Goal: Use online tool/utility: Utilize a website feature to perform a specific function

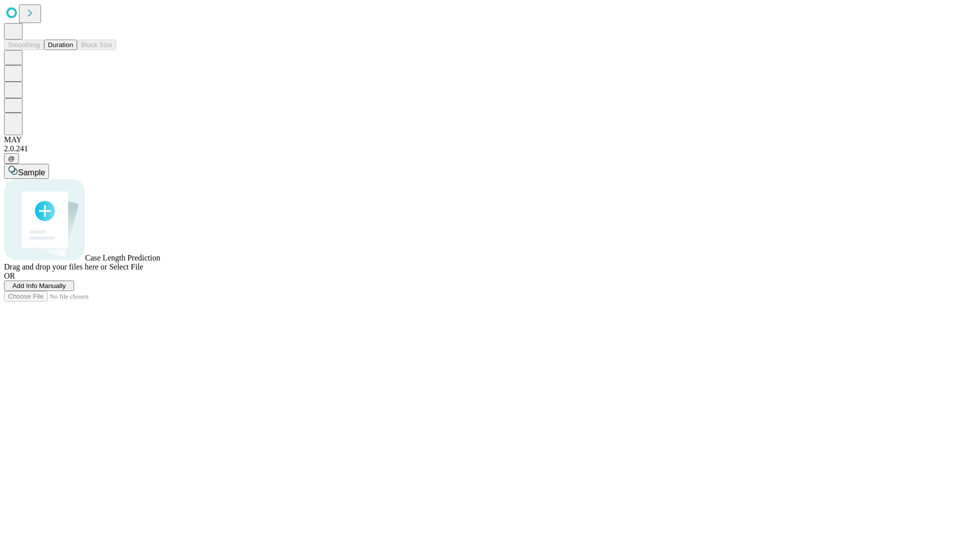
click at [73, 50] on button "Duration" at bounding box center [60, 45] width 33 height 11
click at [66, 289] on span "Add Info Manually" at bounding box center [40, 286] width 54 height 8
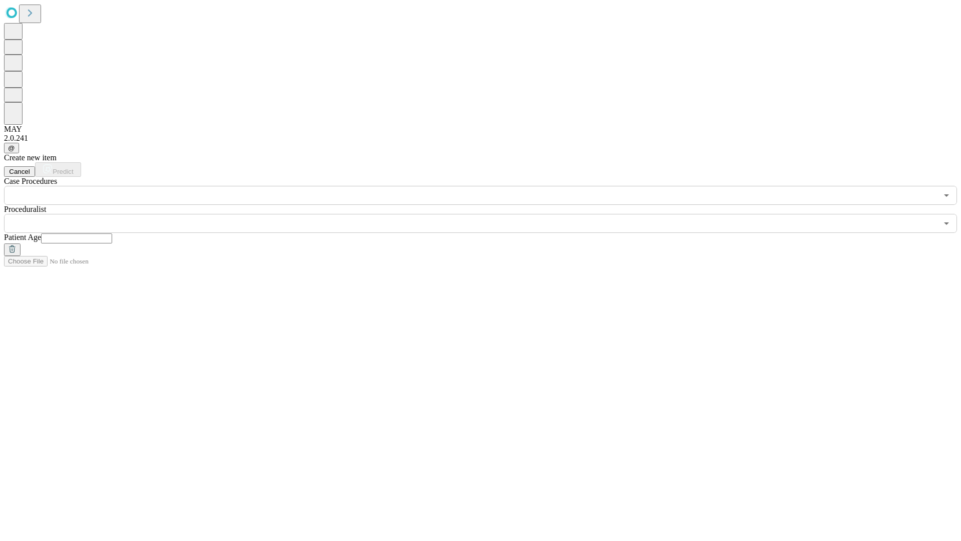
click at [112, 233] on input "text" at bounding box center [76, 238] width 71 height 10
type input "**"
click at [488, 214] on input "text" at bounding box center [471, 223] width 934 height 19
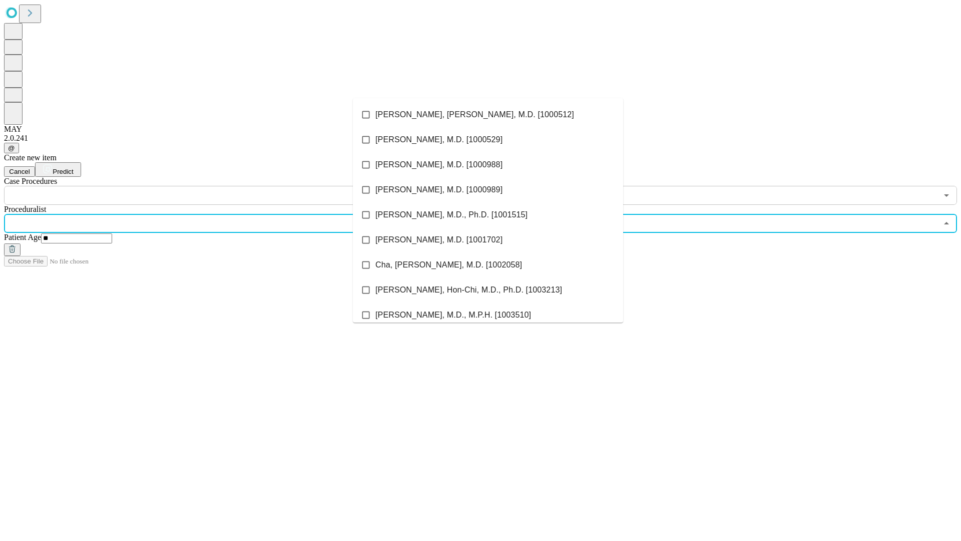
click at [488, 115] on li "[PERSON_NAME], [PERSON_NAME], M.D. [1000512]" at bounding box center [488, 114] width 270 height 25
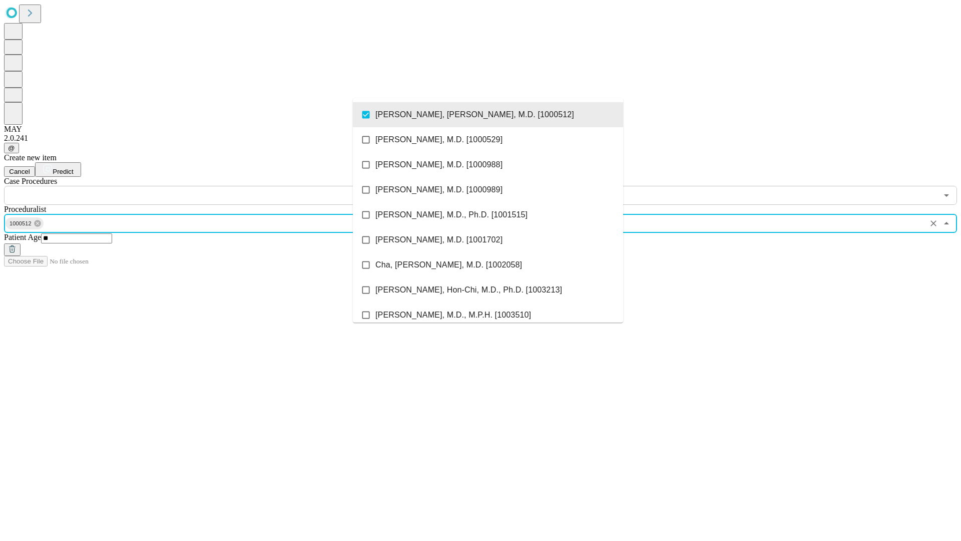
click at [210, 186] on input "text" at bounding box center [471, 195] width 934 height 19
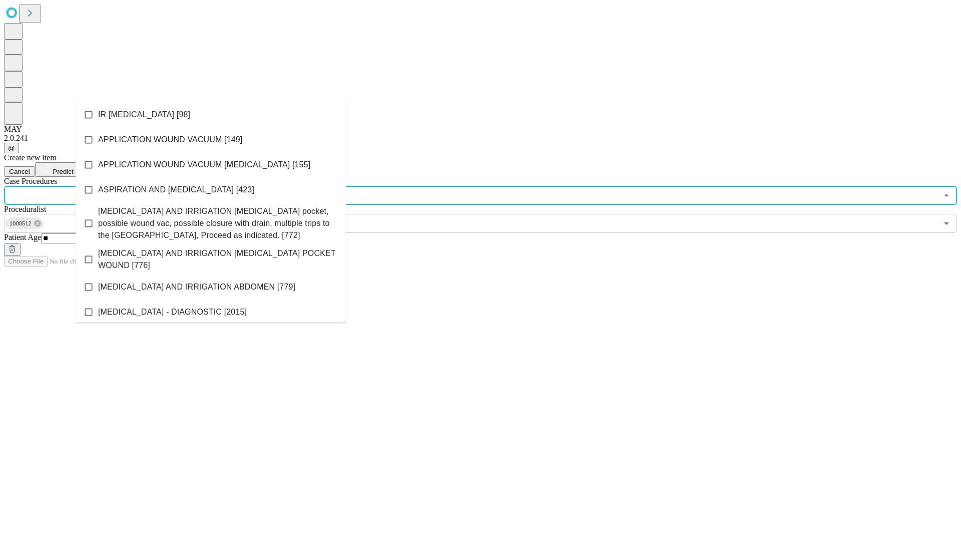
click at [211, 115] on li "IR [MEDICAL_DATA] [98]" at bounding box center [211, 114] width 270 height 25
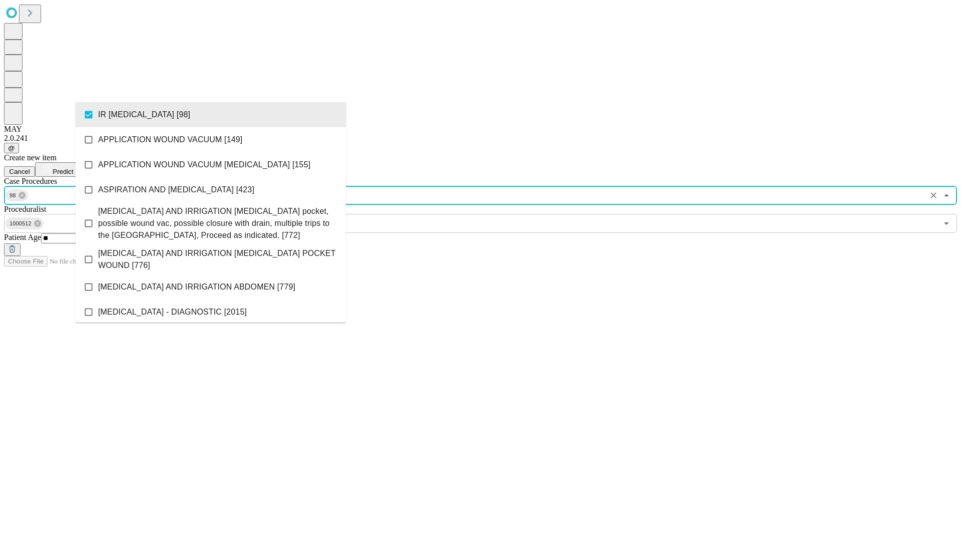
click at [73, 168] on span "Predict" at bounding box center [63, 172] width 21 height 8
